Goal: Check status: Check status

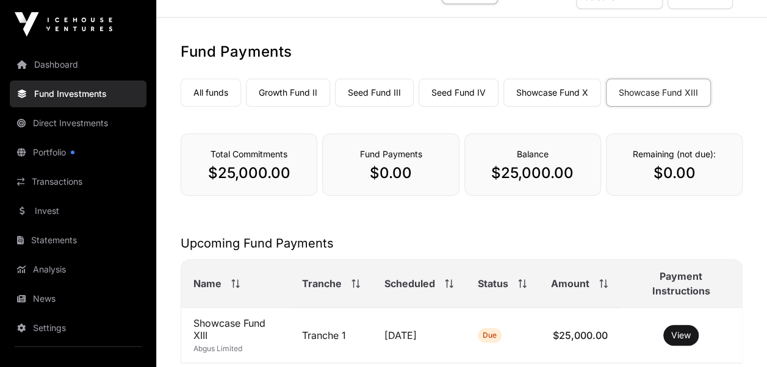
scroll to position [33, 0]
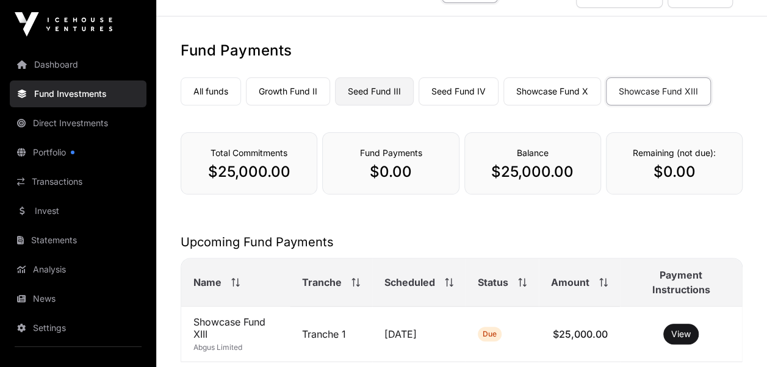
click at [374, 88] on link "Seed Fund III" at bounding box center [374, 91] width 79 height 28
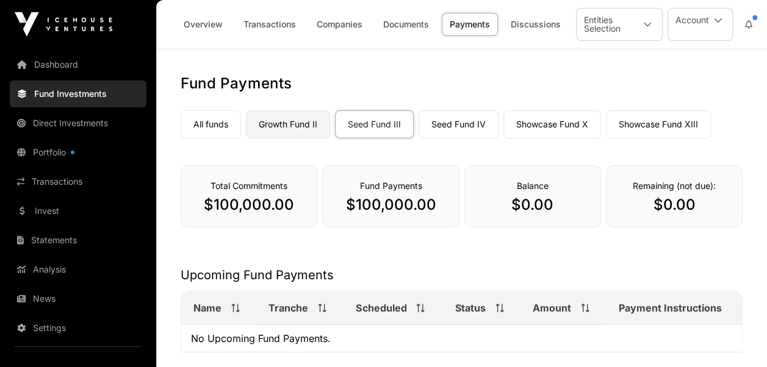
click at [295, 119] on link "Growth Fund II" at bounding box center [288, 124] width 84 height 28
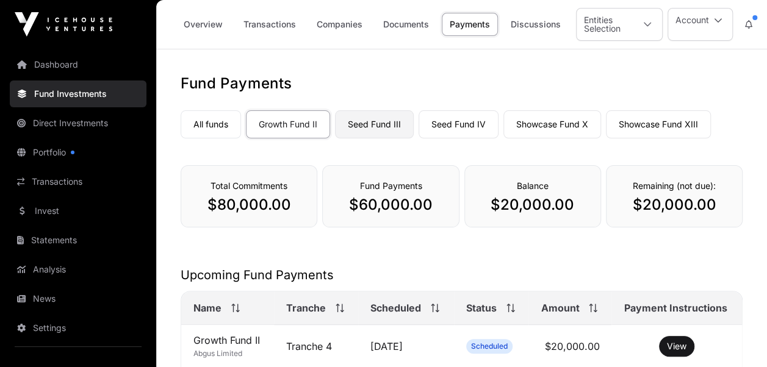
click at [369, 121] on link "Seed Fund III" at bounding box center [374, 124] width 79 height 28
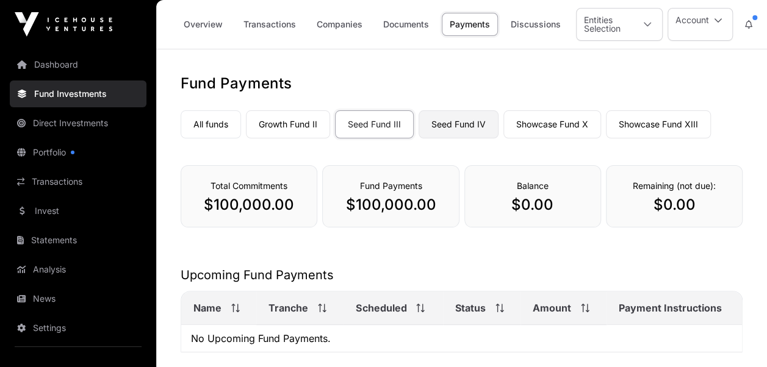
click at [449, 124] on link "Seed Fund IV" at bounding box center [459, 124] width 80 height 28
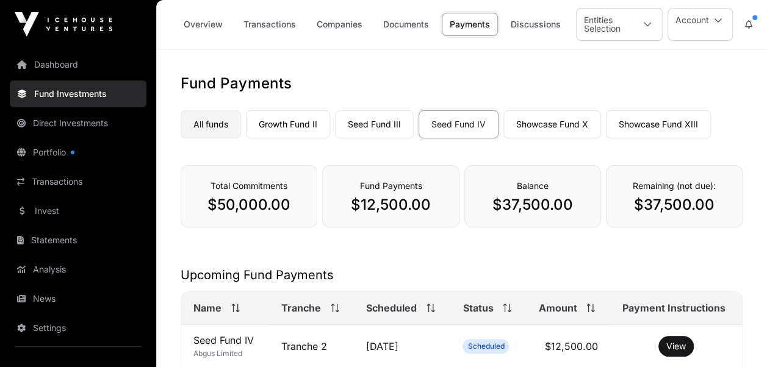
click at [203, 124] on link "All funds" at bounding box center [211, 124] width 60 height 28
